Goal: Transaction & Acquisition: Purchase product/service

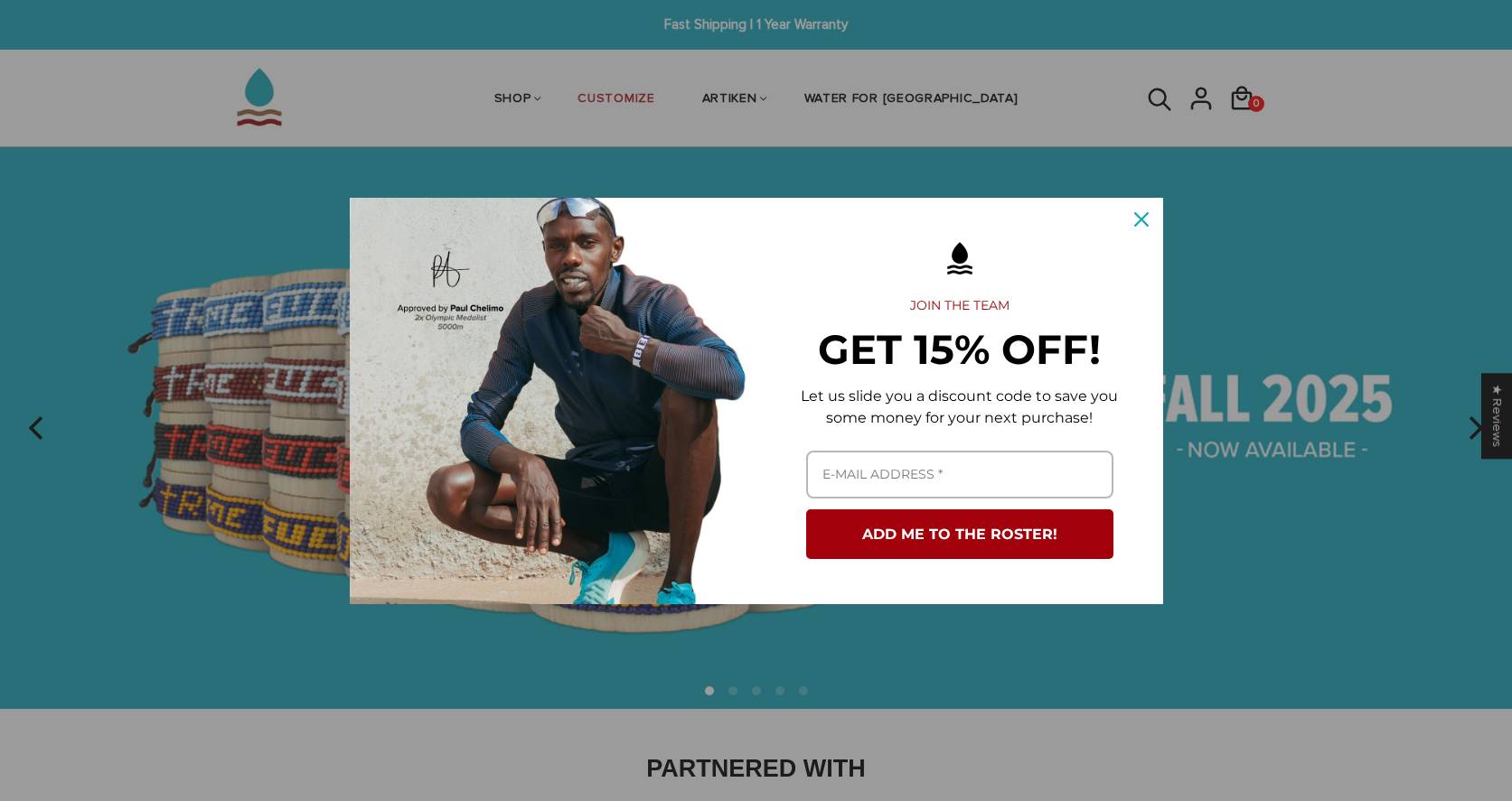
click at [1148, 216] on icon "close icon" at bounding box center [1141, 219] width 14 height 14
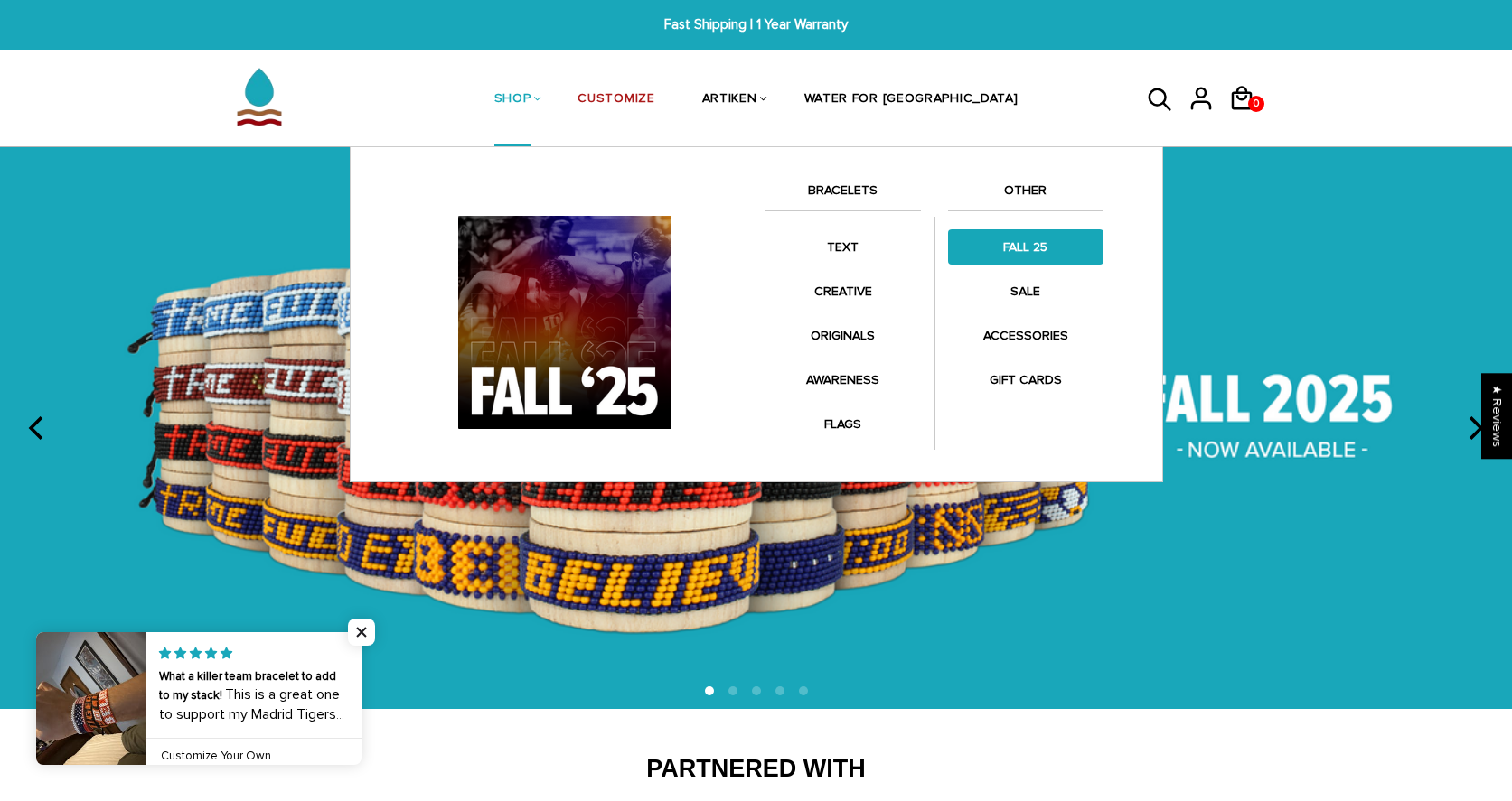
click at [1034, 257] on link "FALL 25" at bounding box center [1026, 247] width 156 height 35
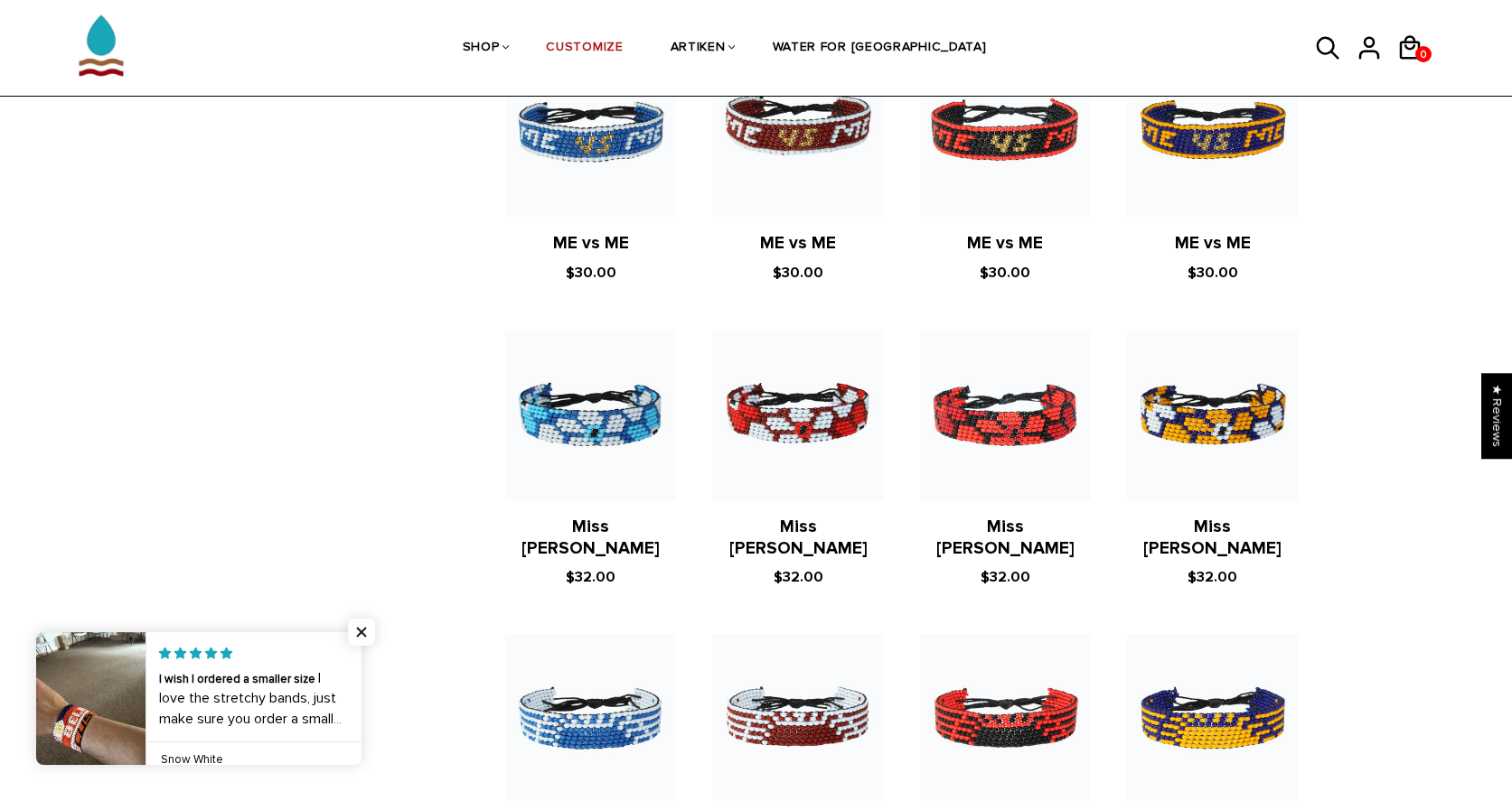
scroll to position [2445, 0]
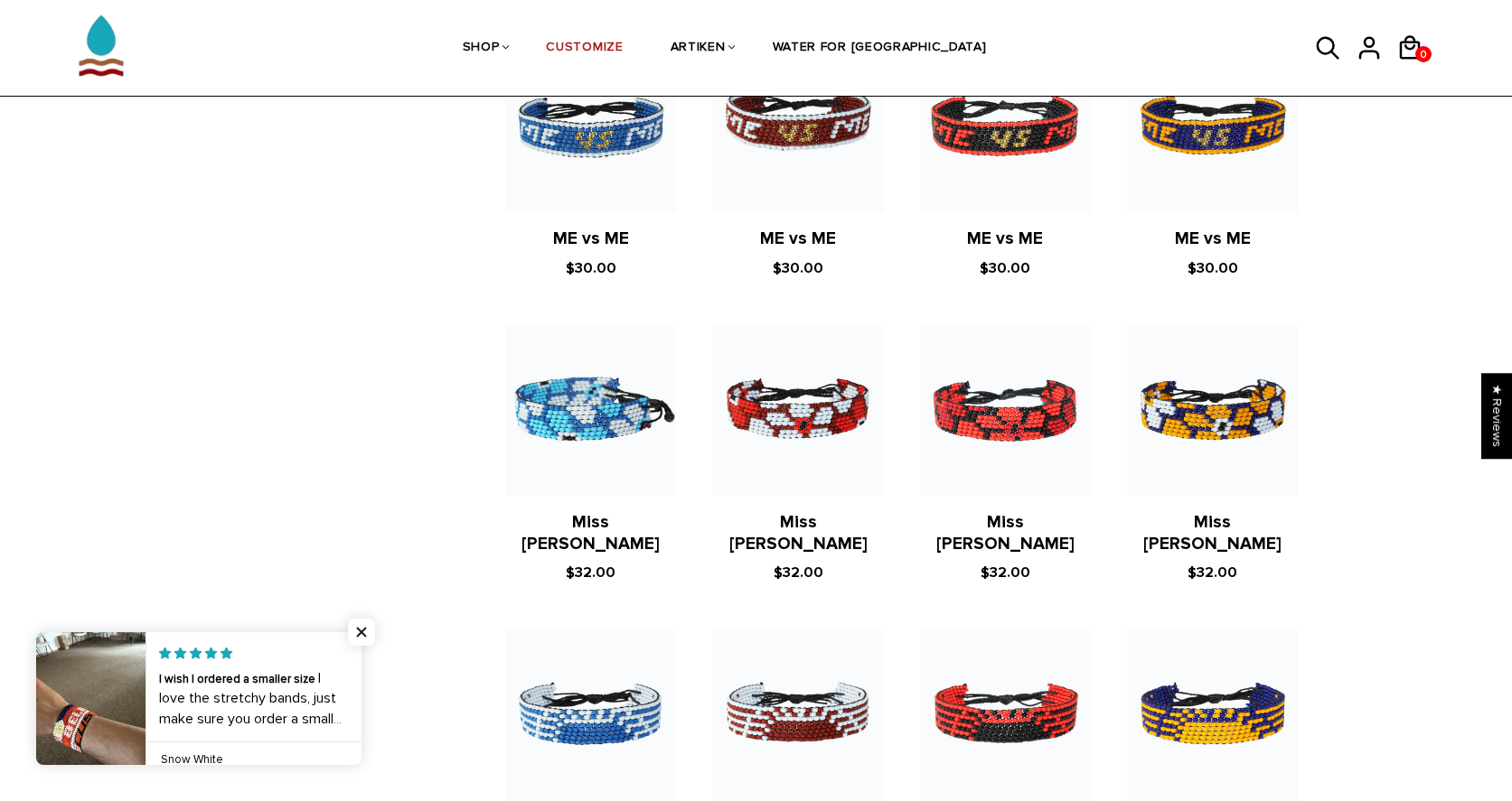
click at [573, 423] on img at bounding box center [590, 411] width 171 height 171
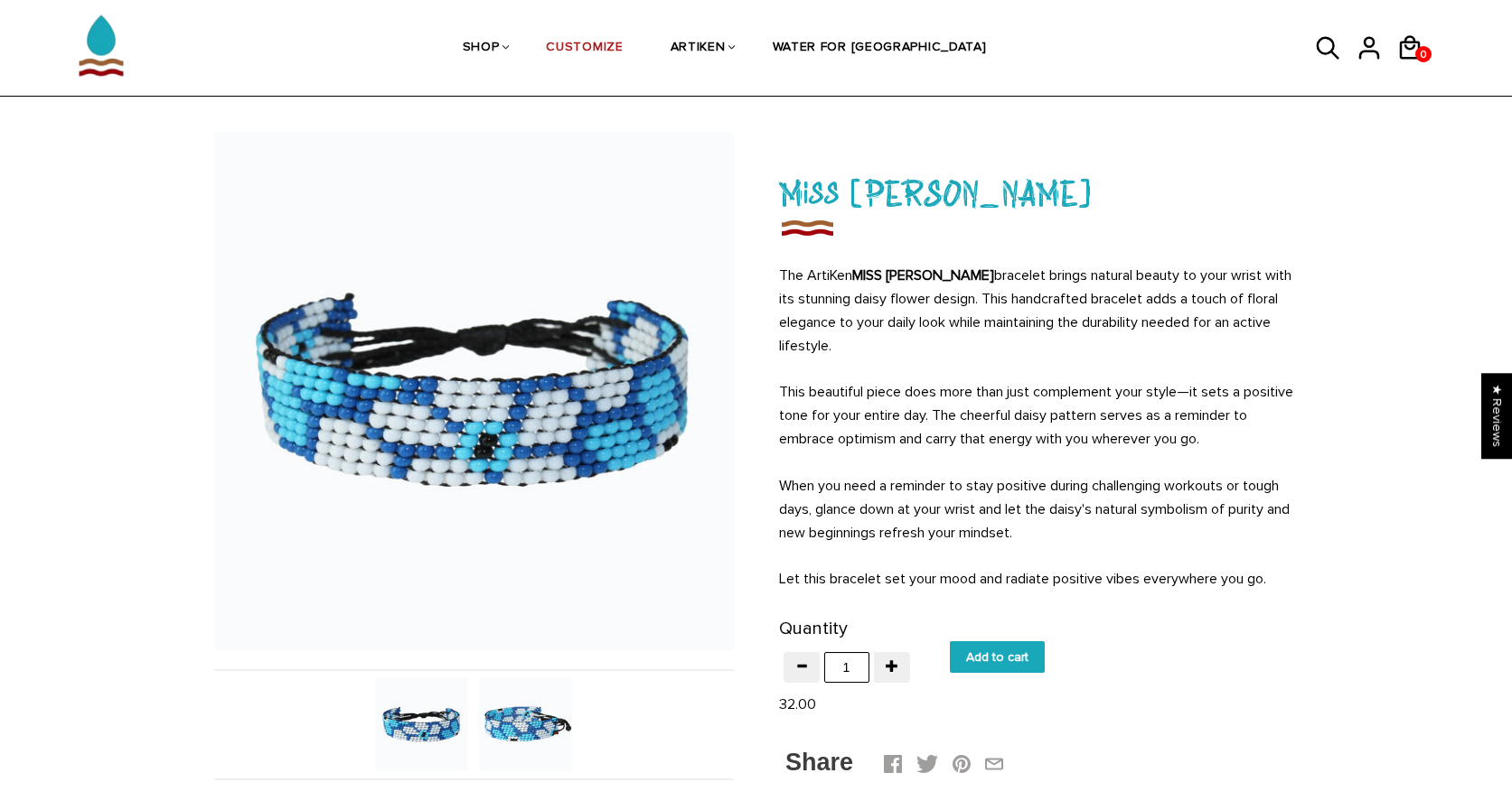
scroll to position [75, 0]
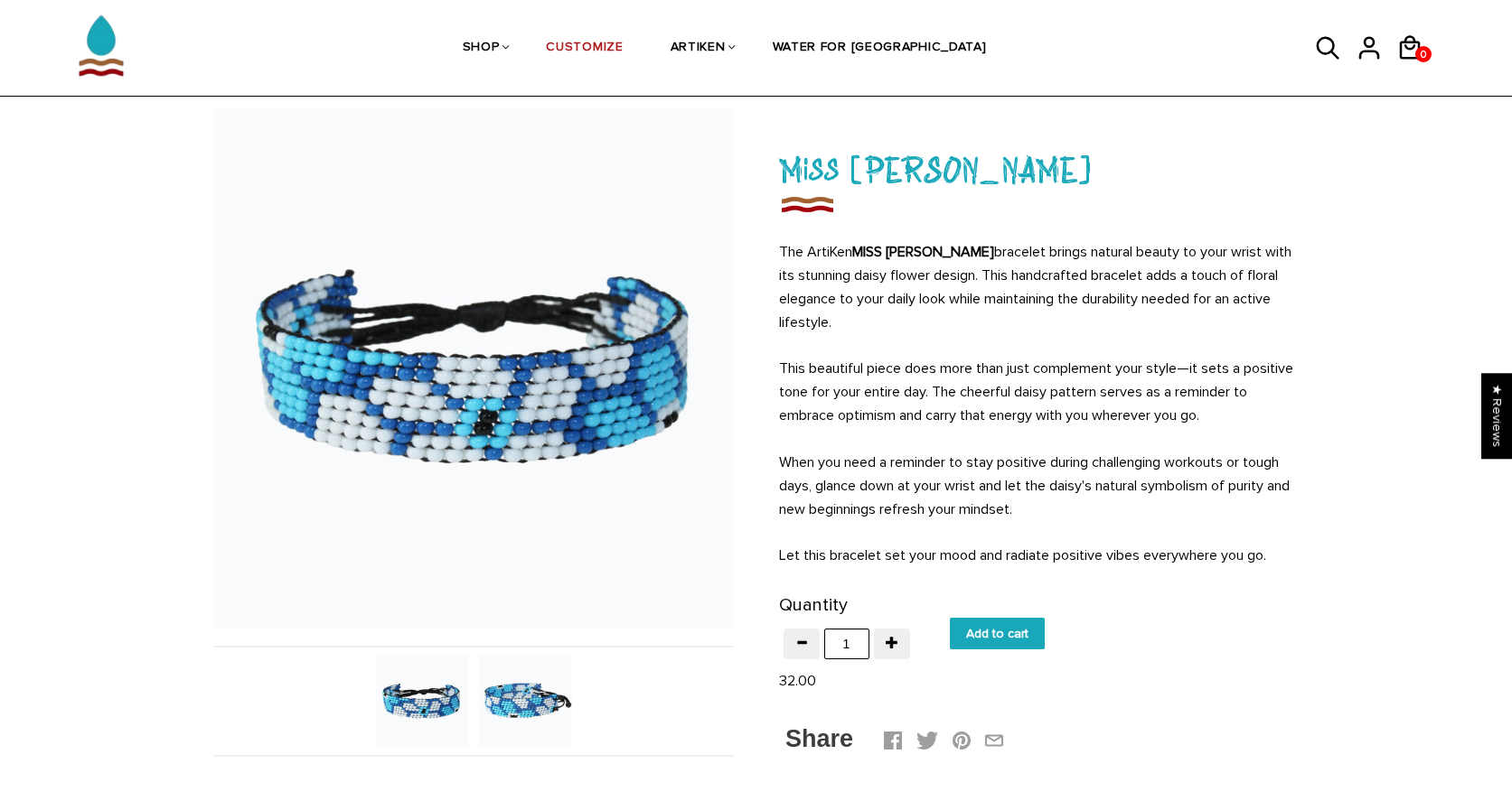
click at [532, 695] on img at bounding box center [526, 701] width 93 height 93
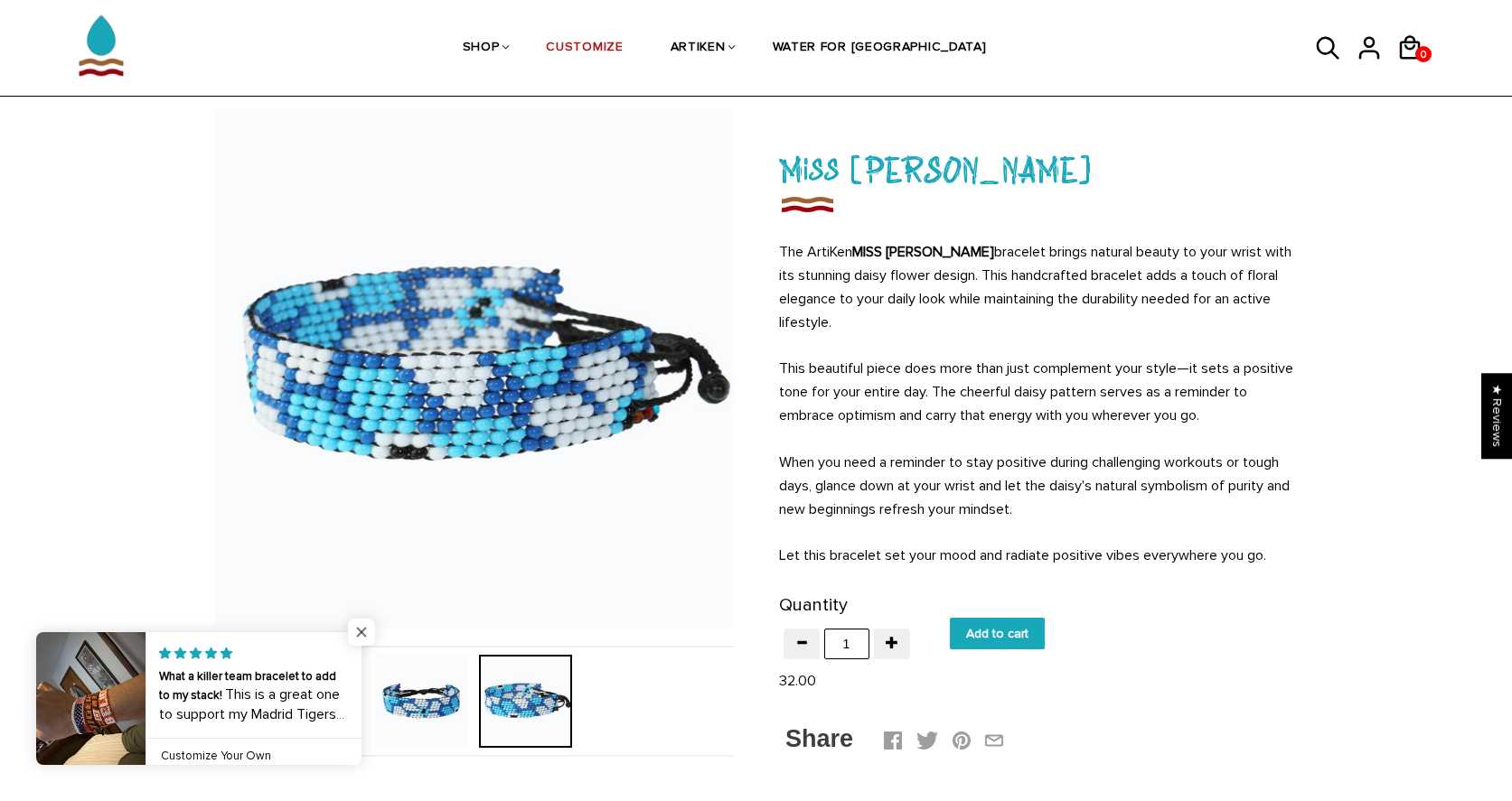
click at [360, 629] on span "Close popup widget" at bounding box center [362, 632] width 28 height 28
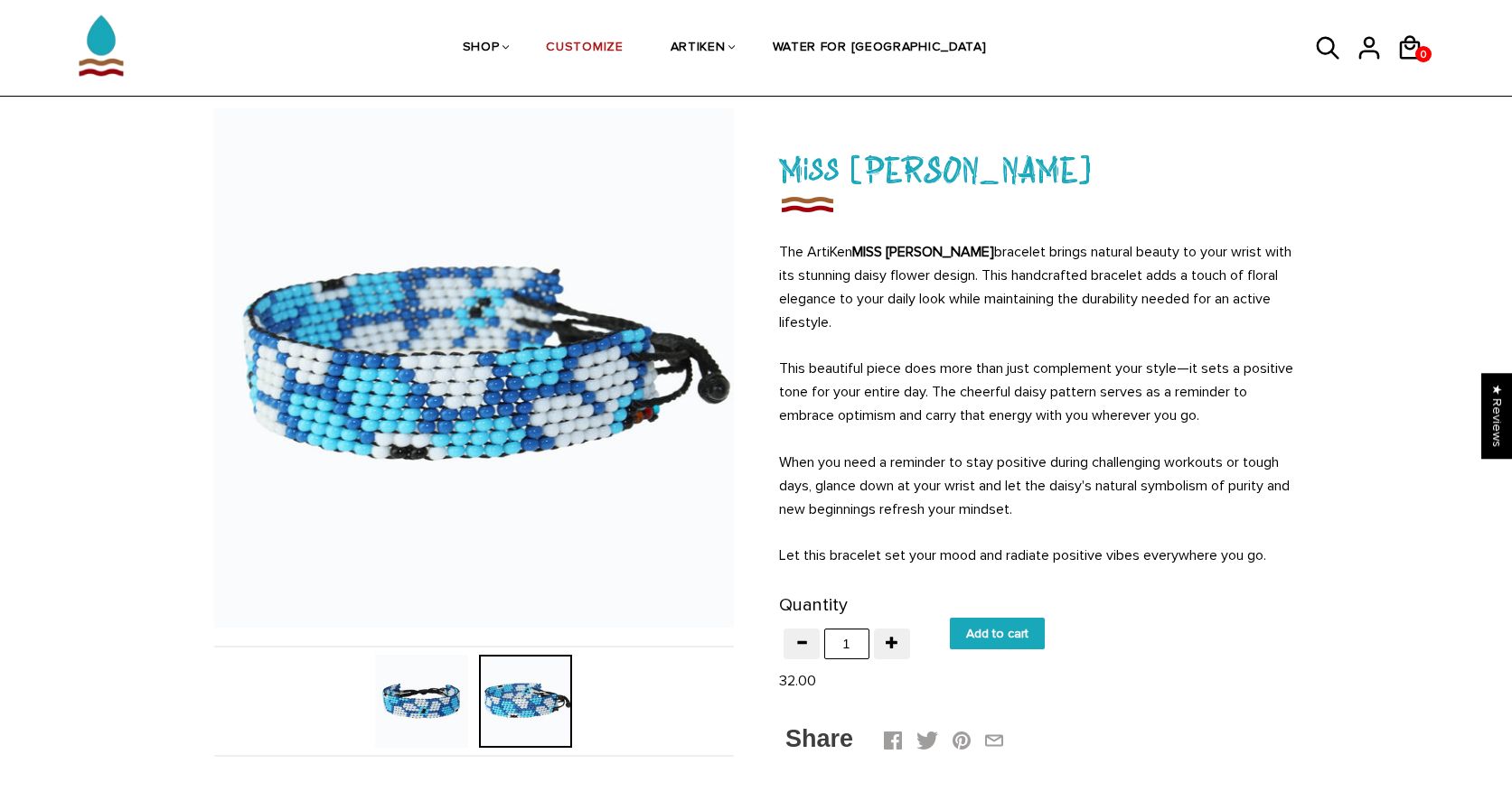
click at [427, 709] on img at bounding box center [421, 701] width 93 height 93
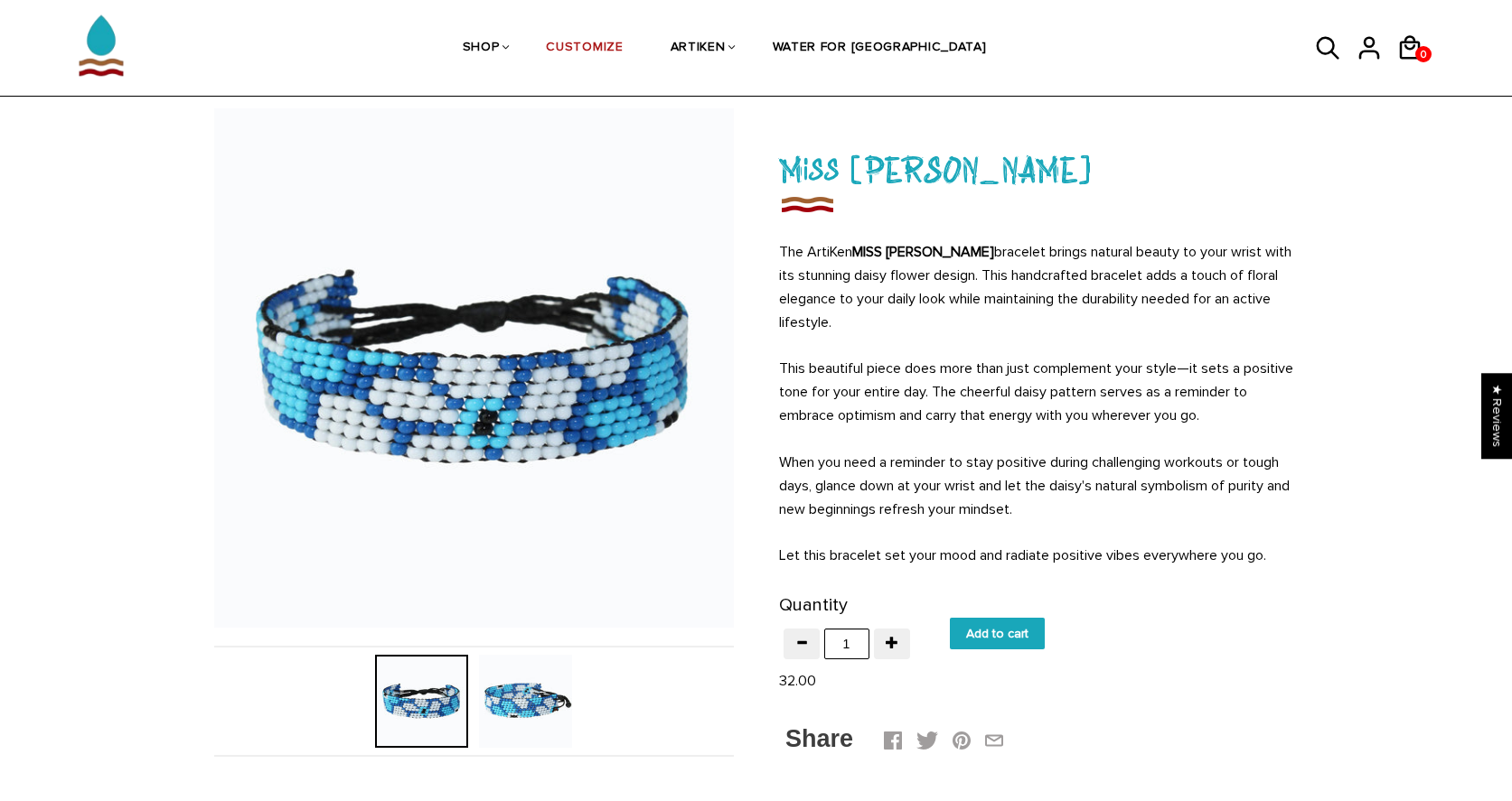
click at [981, 630] on input "Add to cart" at bounding box center [998, 633] width 95 height 31
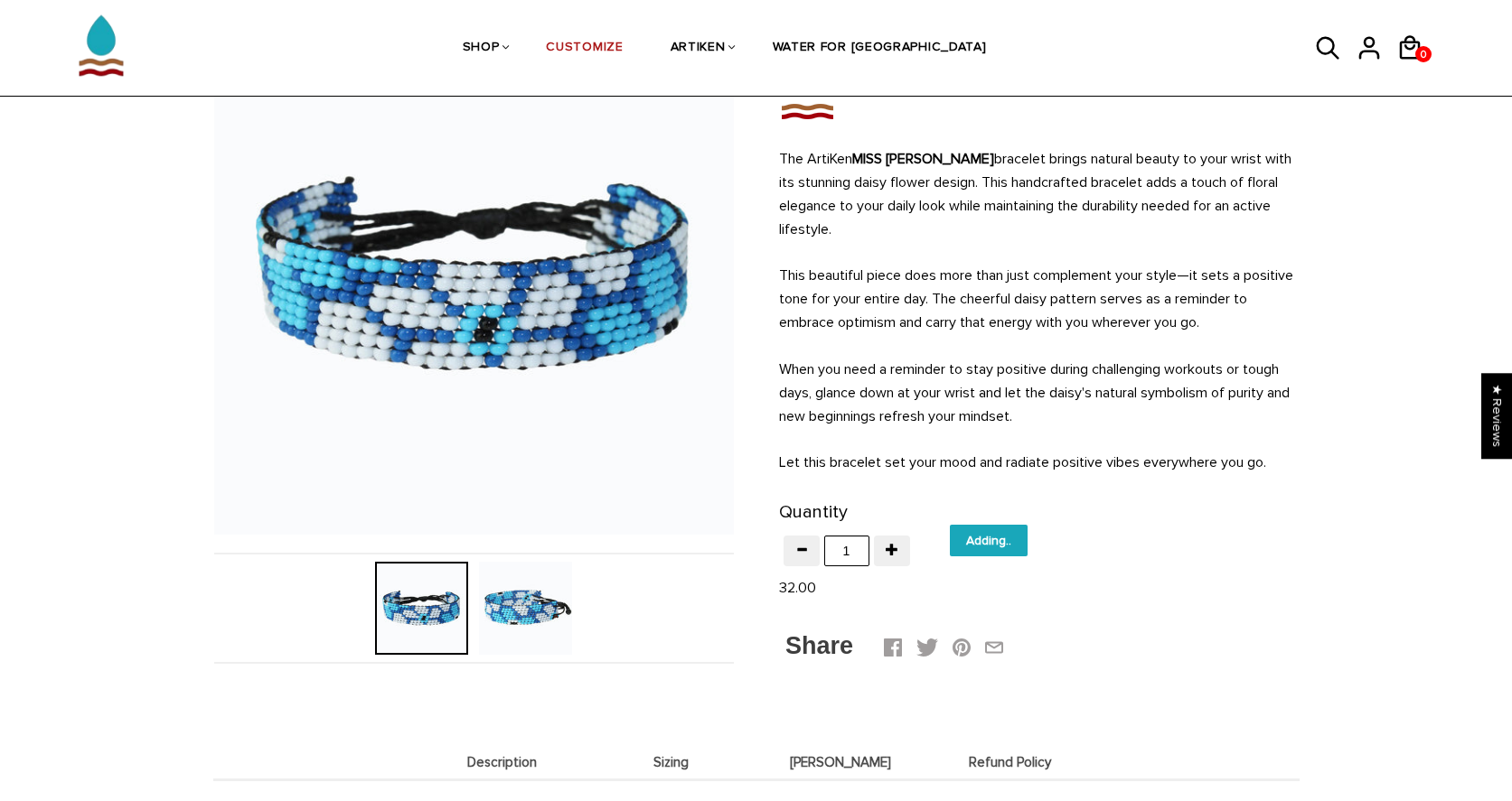
type input "Add to cart"
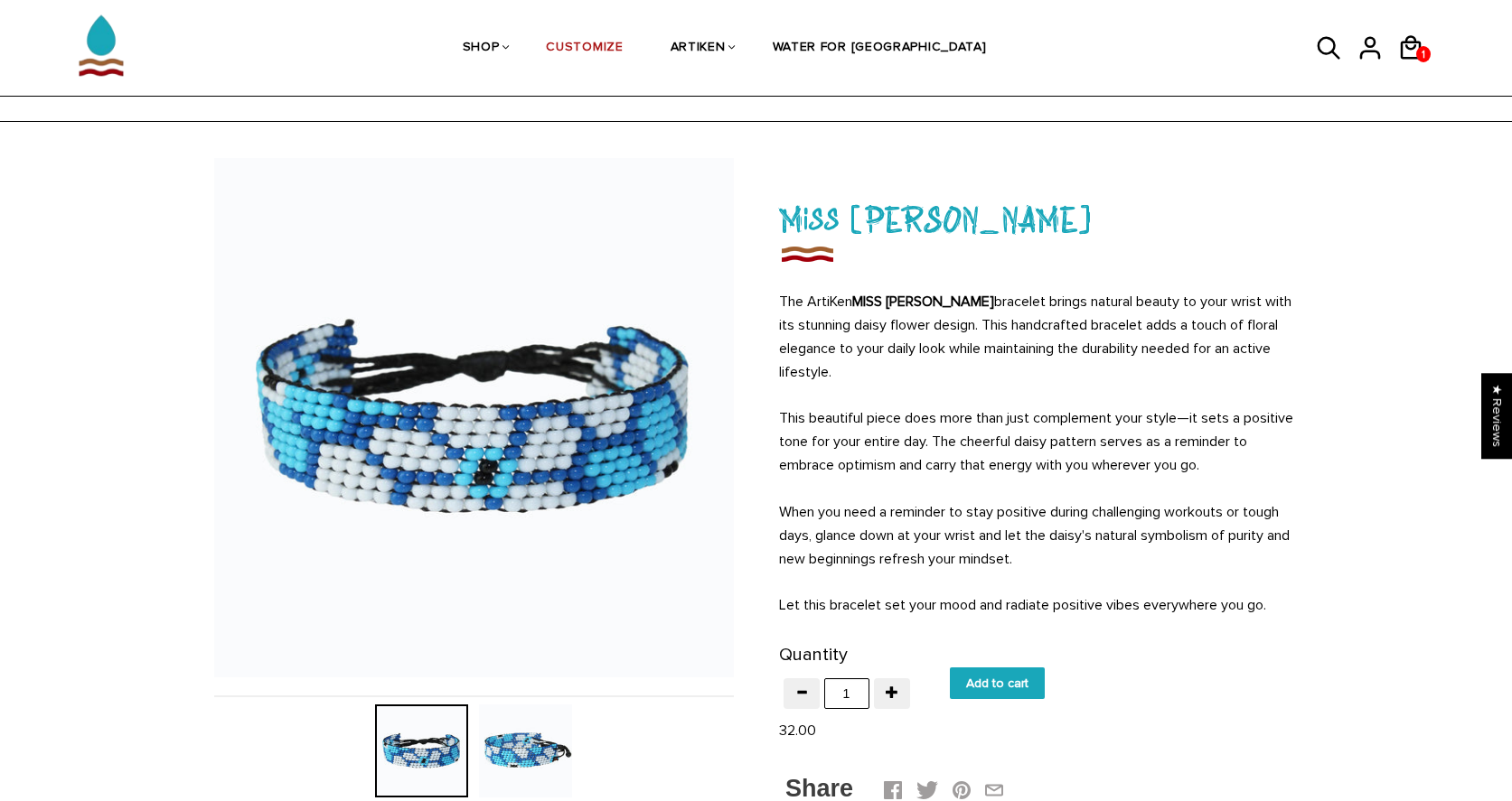
scroll to position [0, 0]
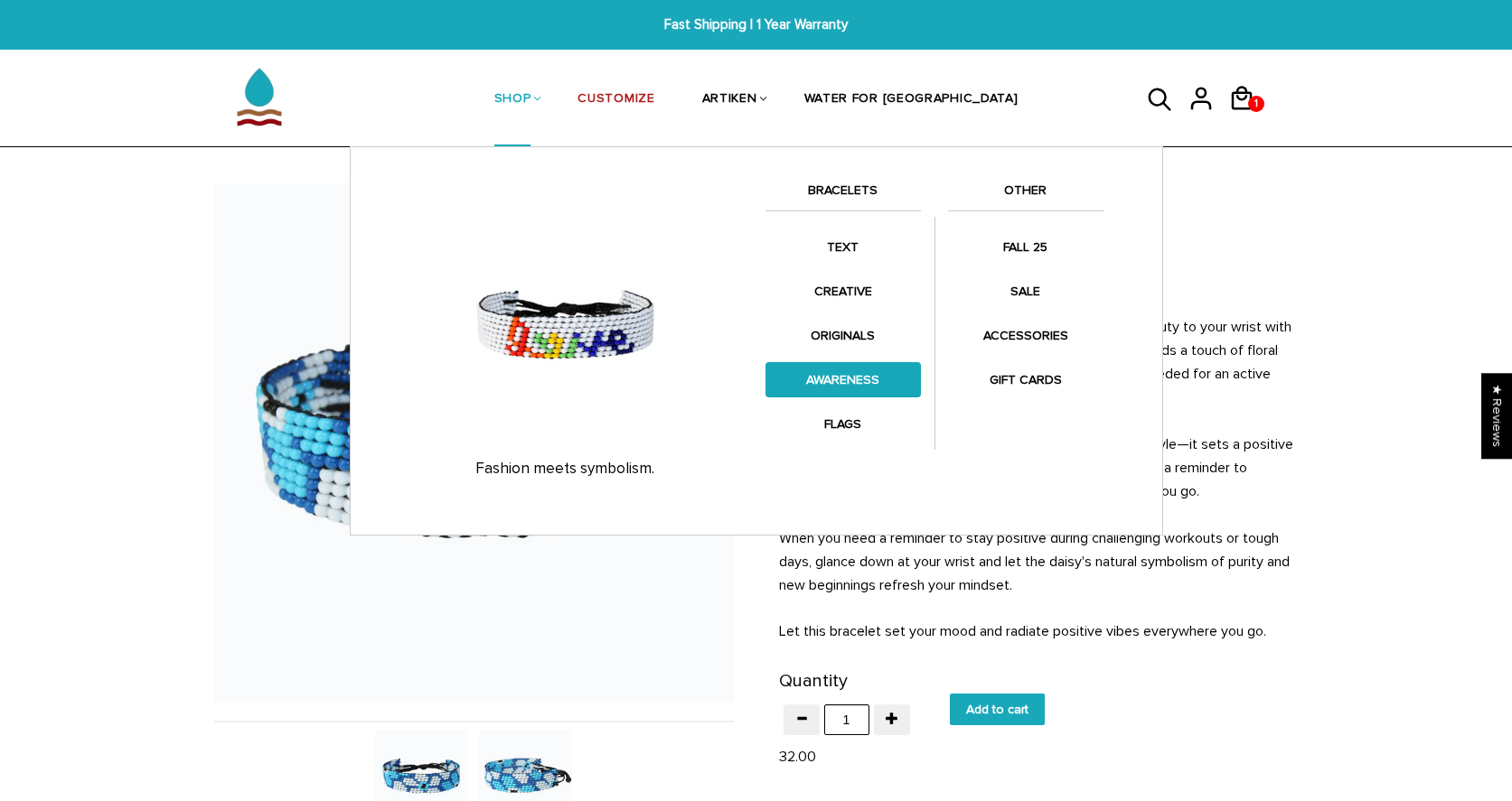
click at [864, 385] on link "AWARENESS" at bounding box center [843, 380] width 156 height 35
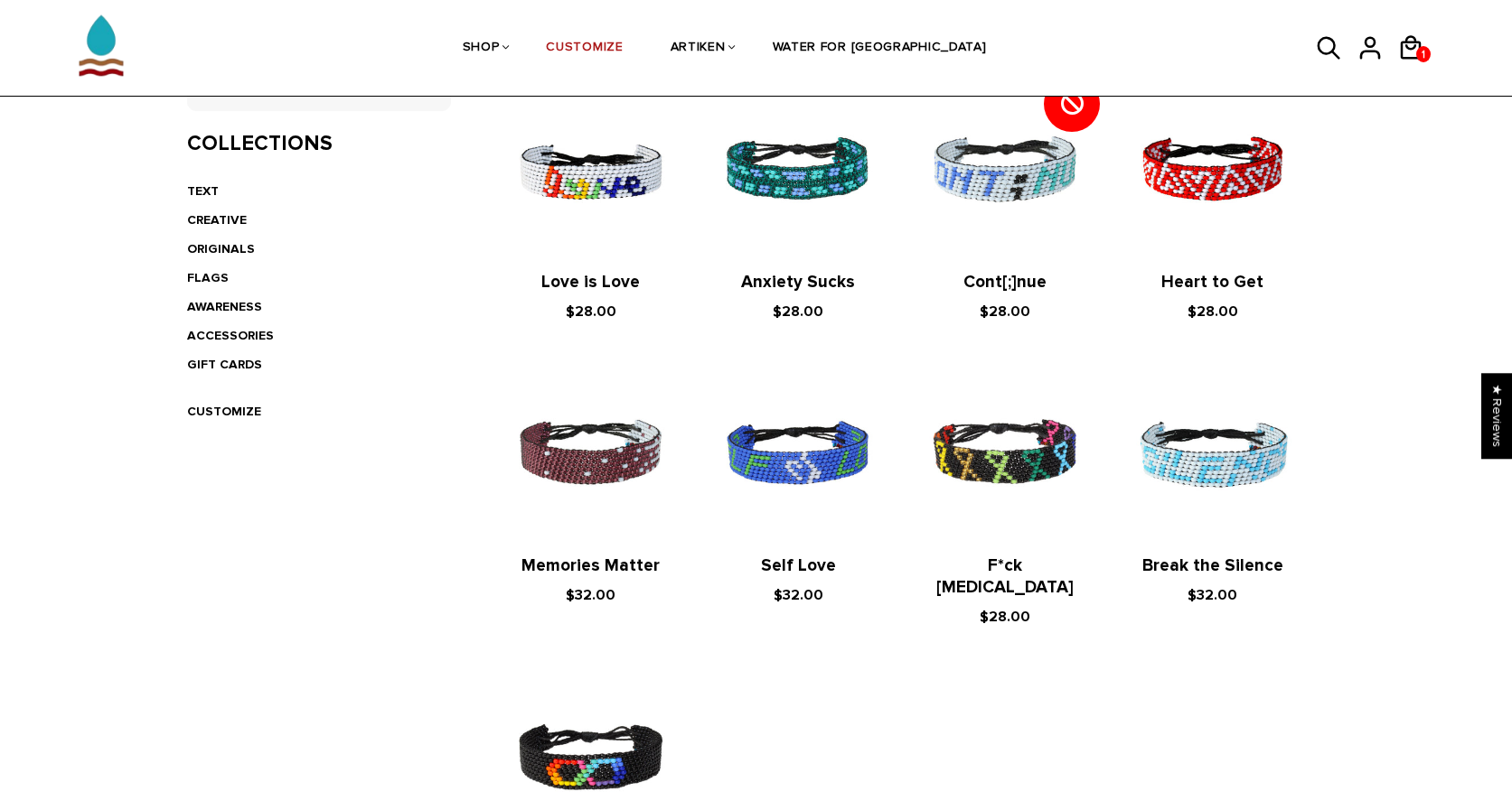
scroll to position [377, 0]
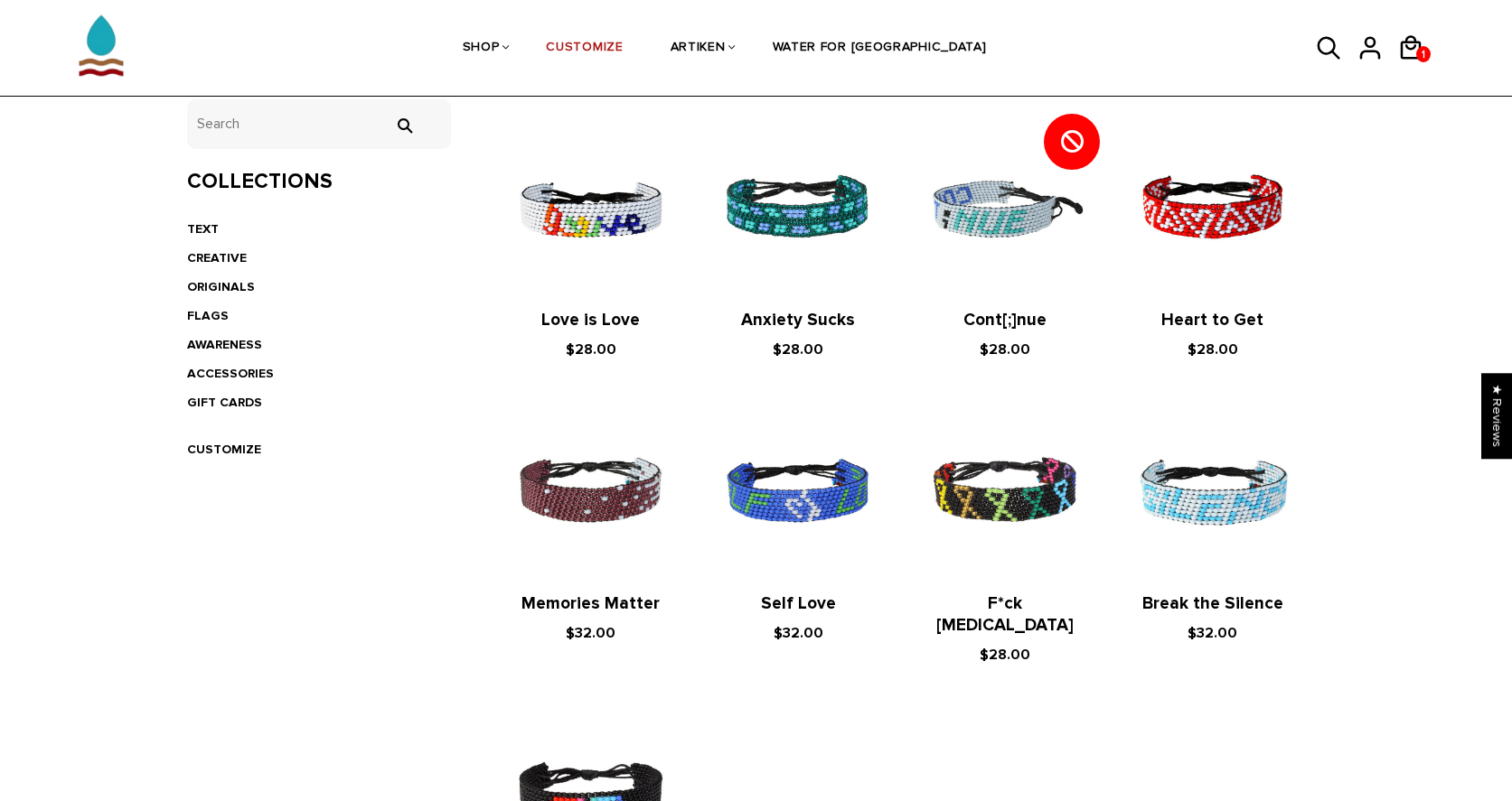
click at [986, 223] on img at bounding box center [1005, 208] width 171 height 171
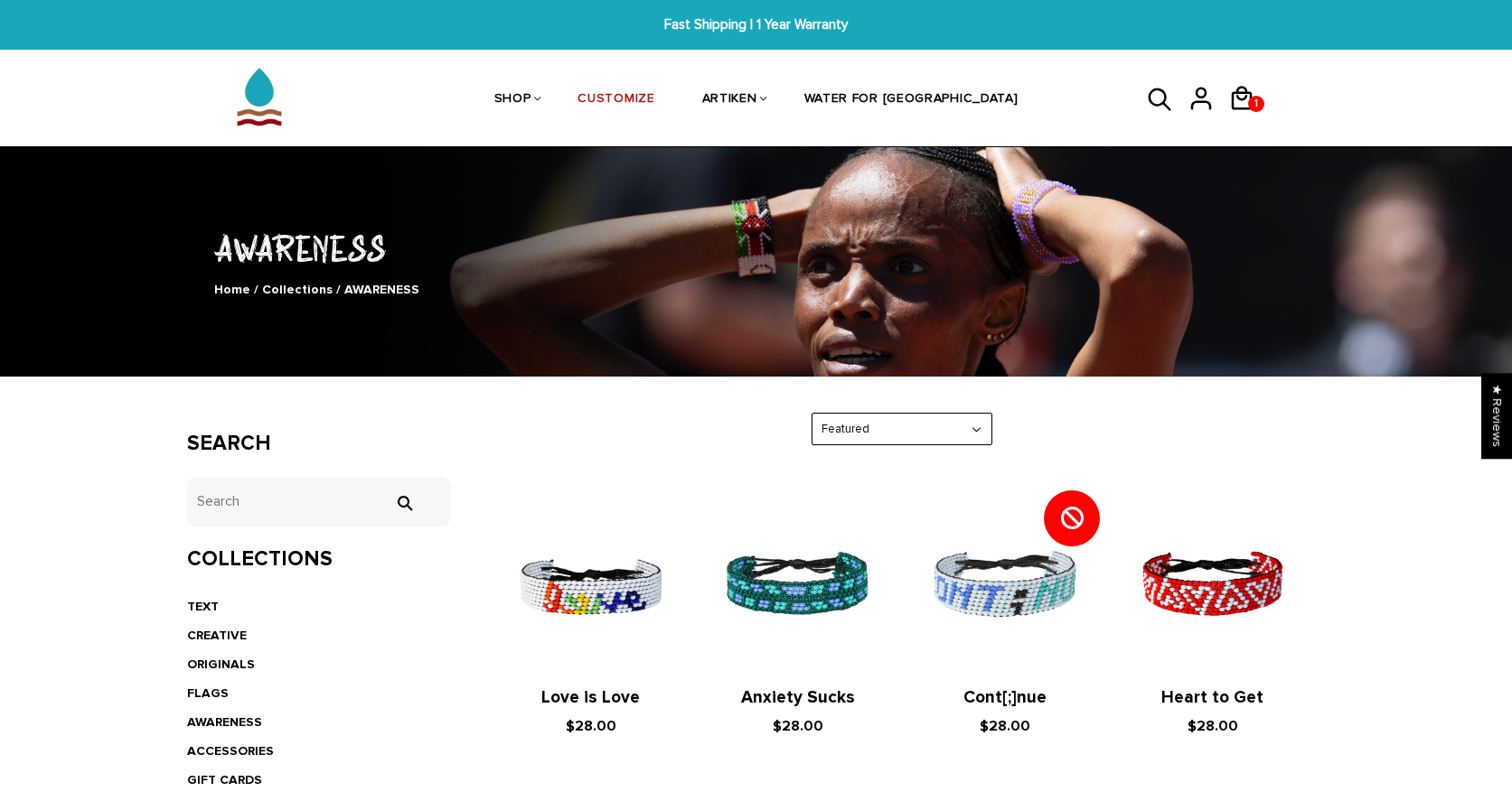
scroll to position [0, 0]
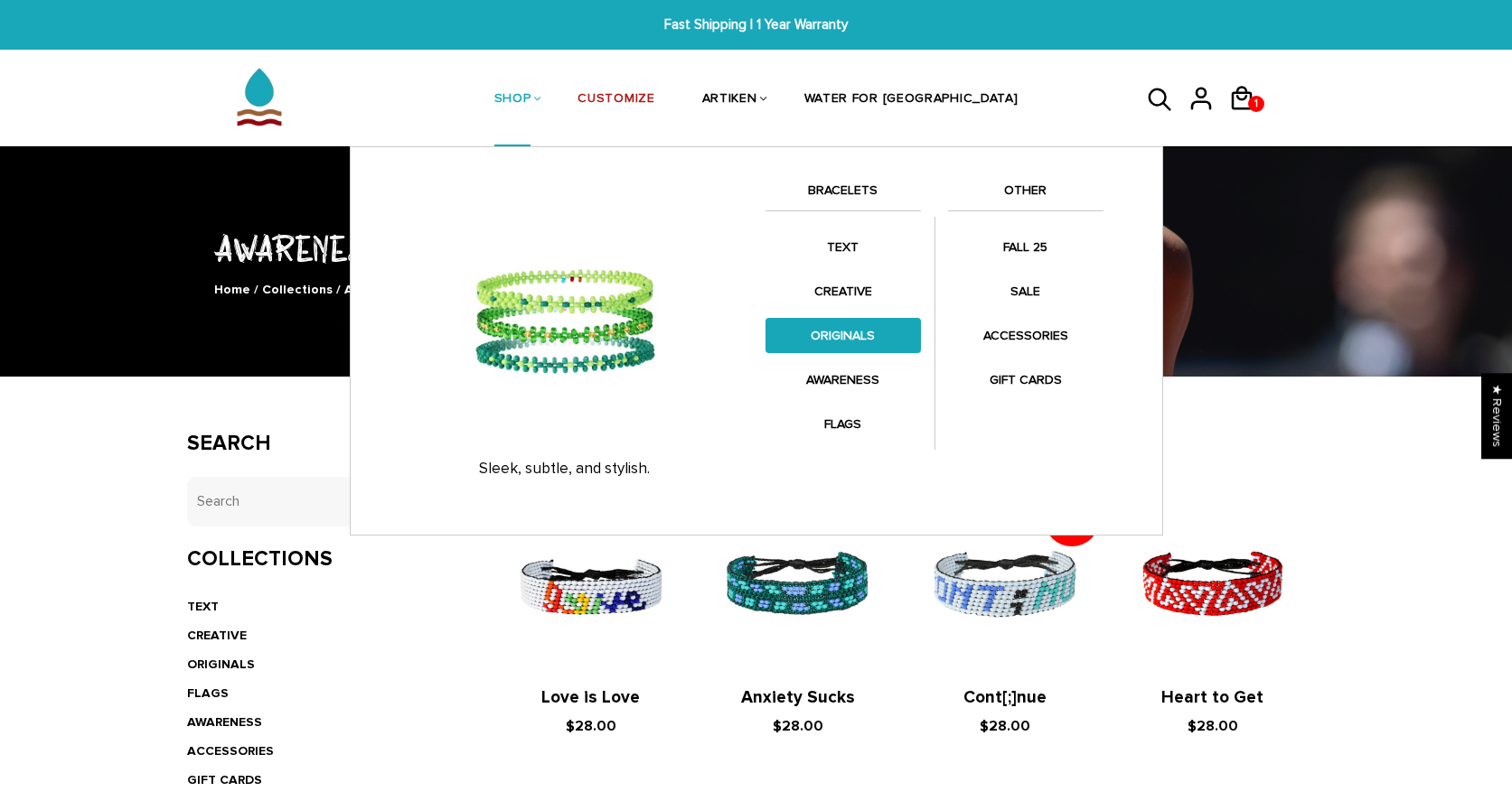
click at [842, 324] on link "ORIGINALS" at bounding box center [843, 335] width 156 height 35
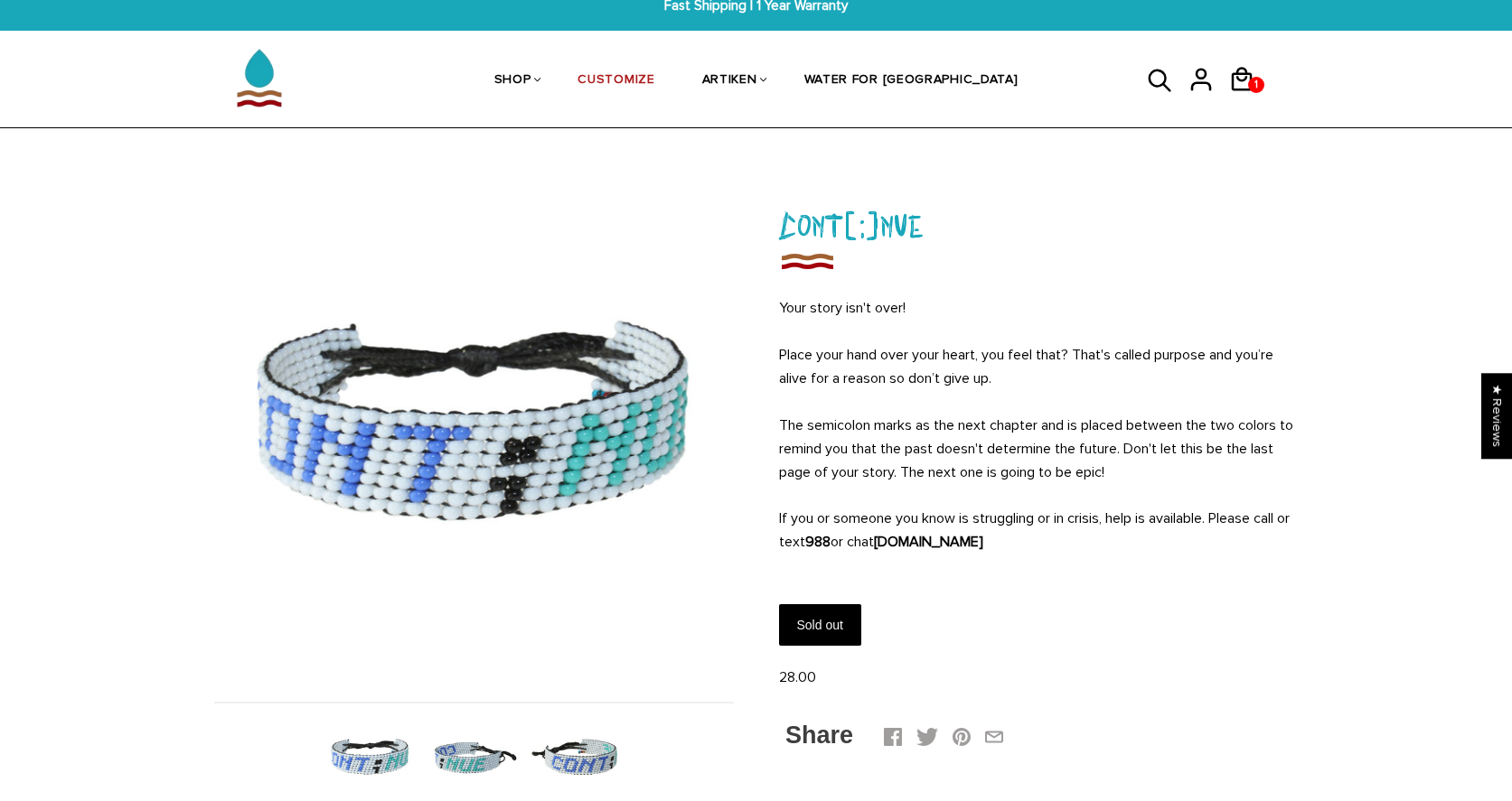
scroll to position [26, 0]
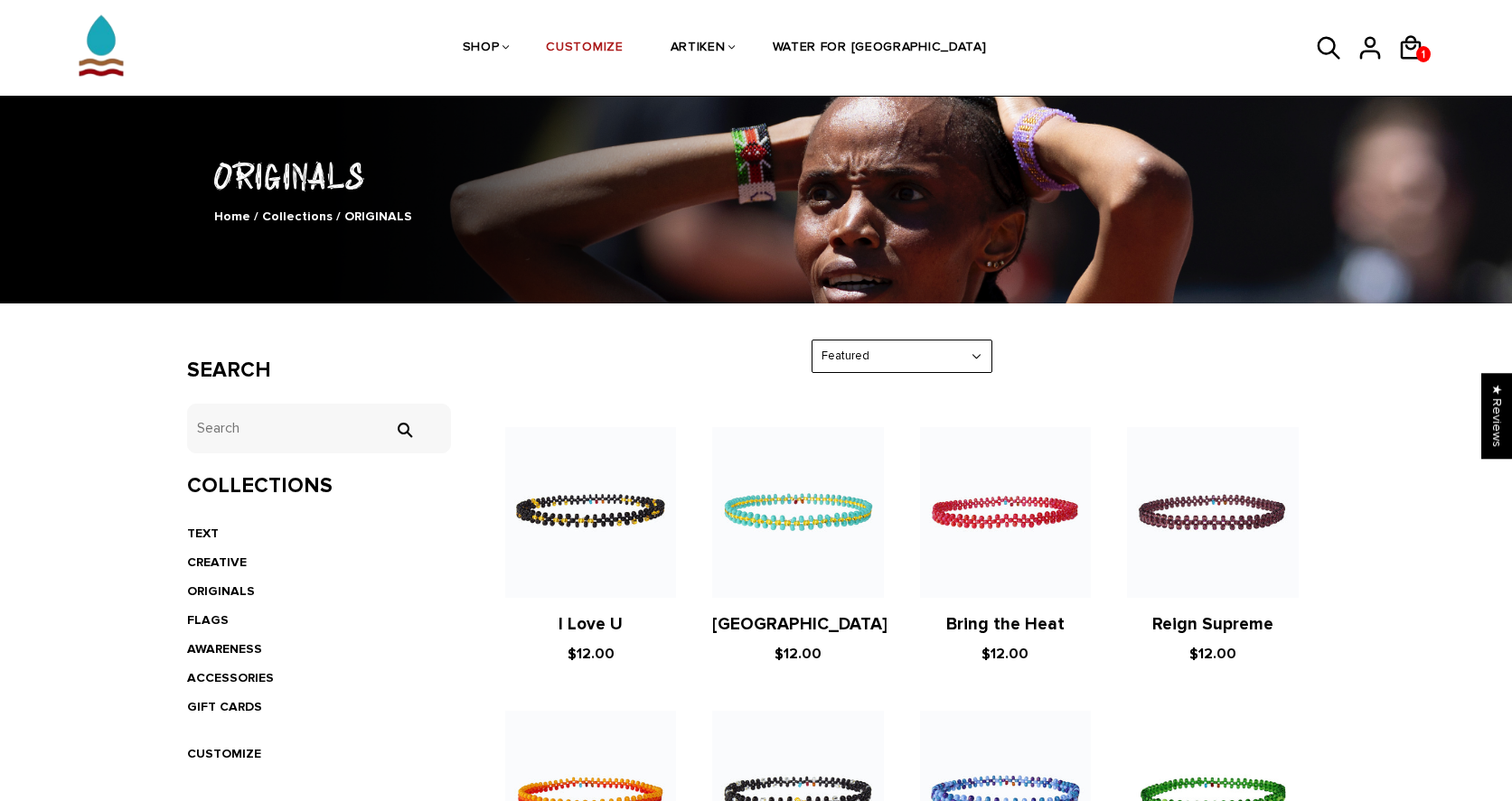
scroll to position [71, 0]
